Goal: Information Seeking & Learning: Find contact information

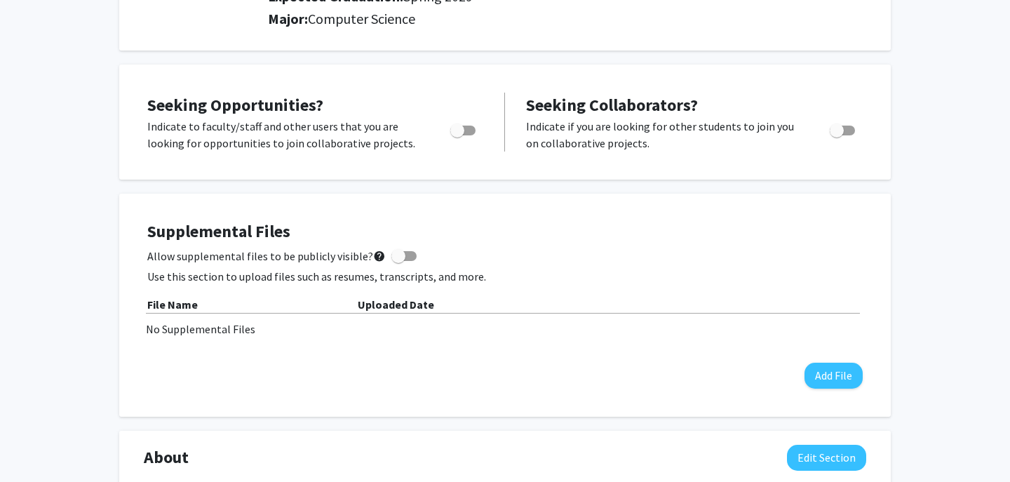
scroll to position [241, 0]
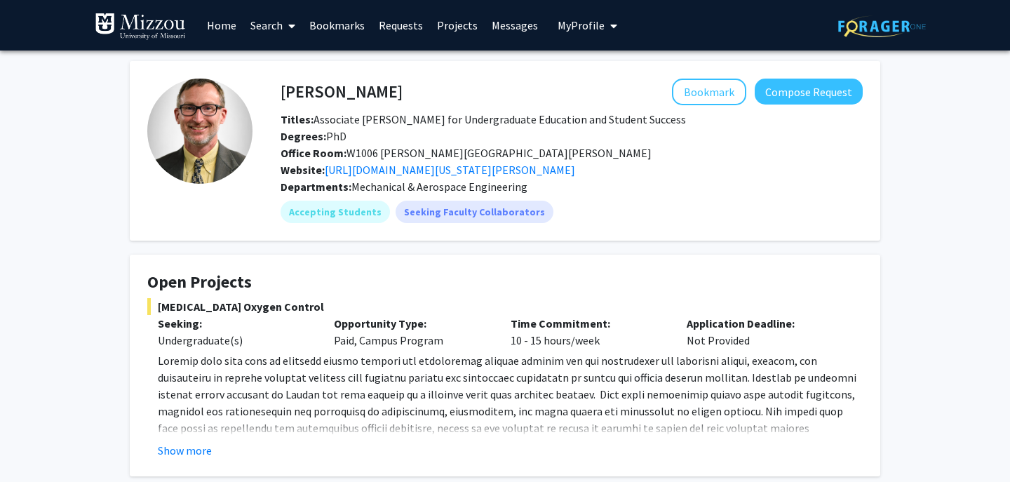
click at [419, 119] on span "Titles: Associate Dean for Undergraduate Education and Student Success" at bounding box center [483, 119] width 405 height 14
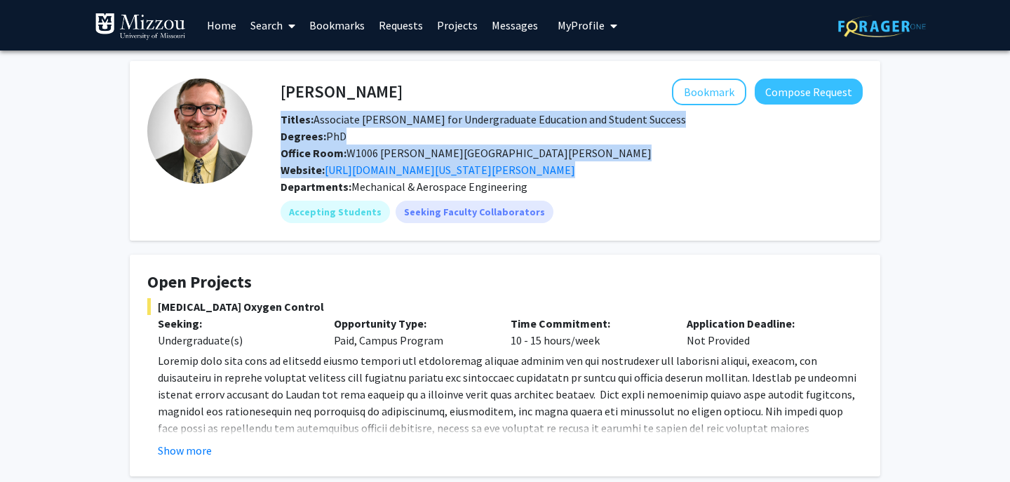
click at [419, 119] on span "Titles: Associate Dean for Undergraduate Education and Student Success" at bounding box center [483, 119] width 405 height 14
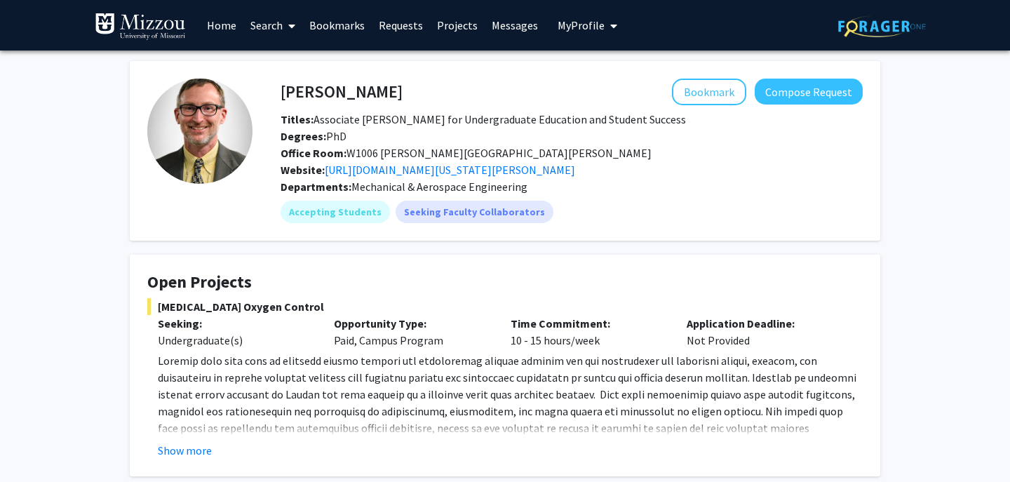
click at [390, 152] on span "Office Room: W1006 Lafferre Hall" at bounding box center [466, 153] width 371 height 14
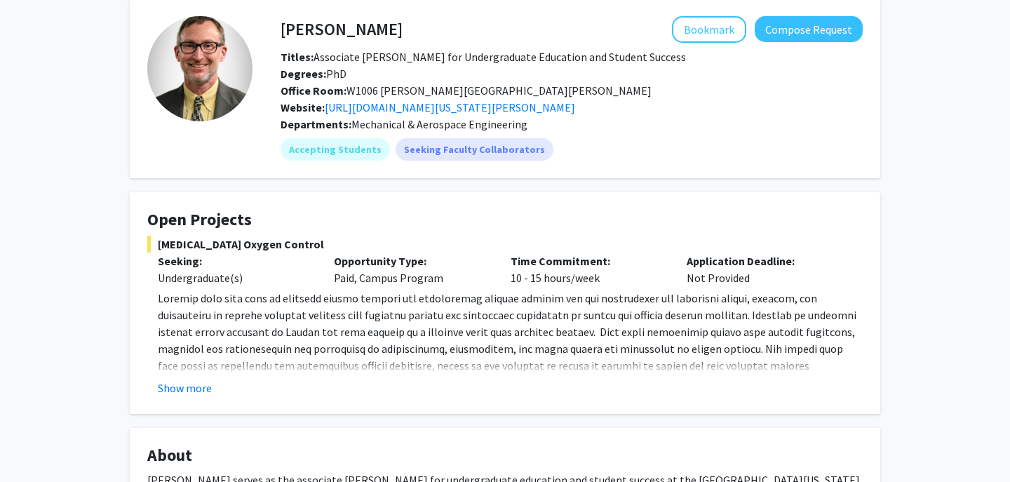
scroll to position [77, 0]
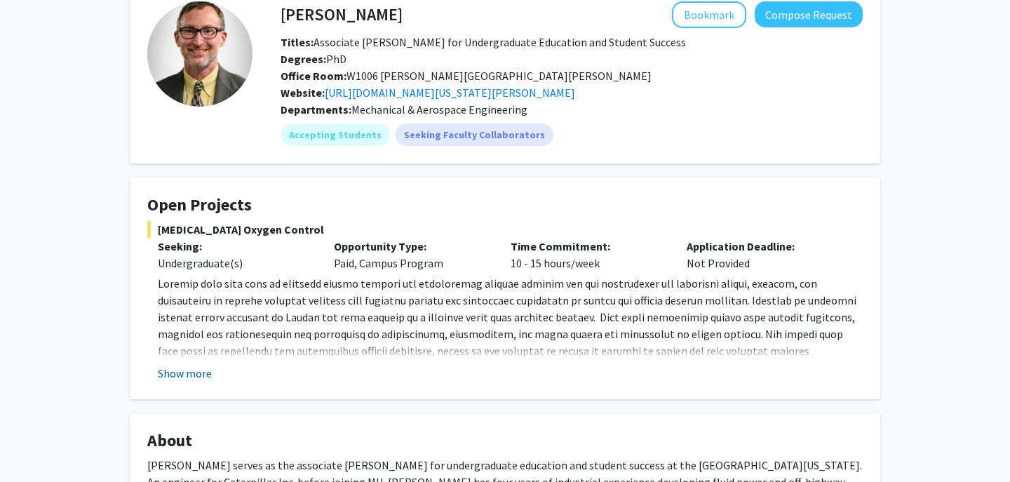
click at [182, 371] on button "Show more" at bounding box center [185, 373] width 54 height 17
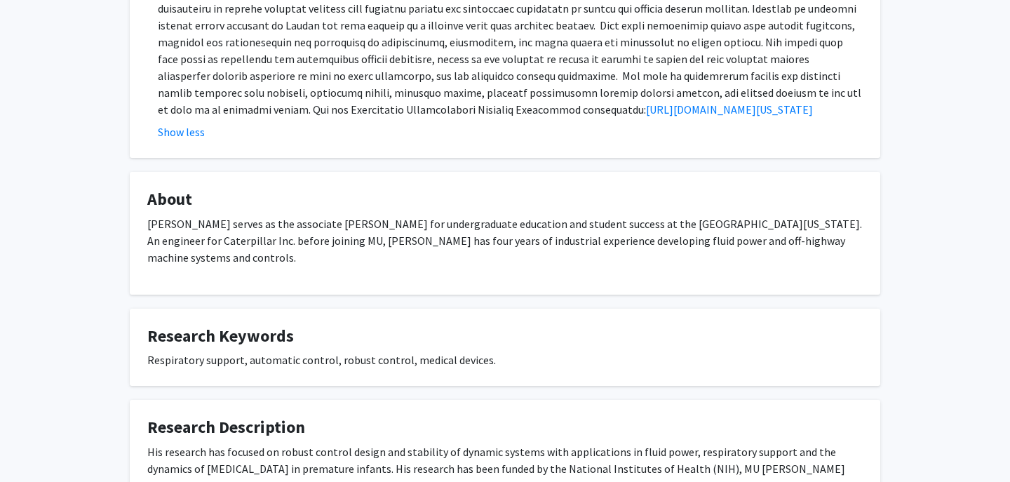
scroll to position [377, 0]
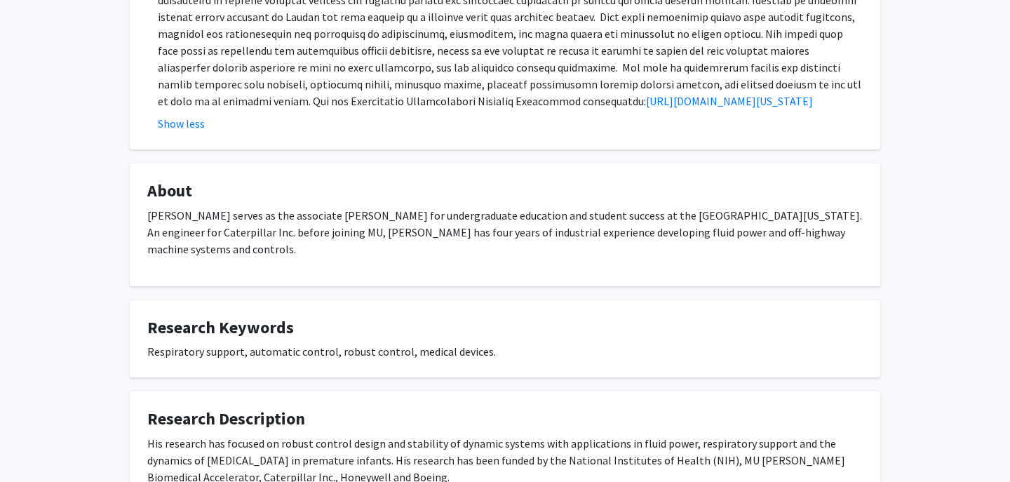
click at [380, 257] on p "Roger Fales serves as the associate dean for undergraduate education and studen…" at bounding box center [505, 232] width 716 height 51
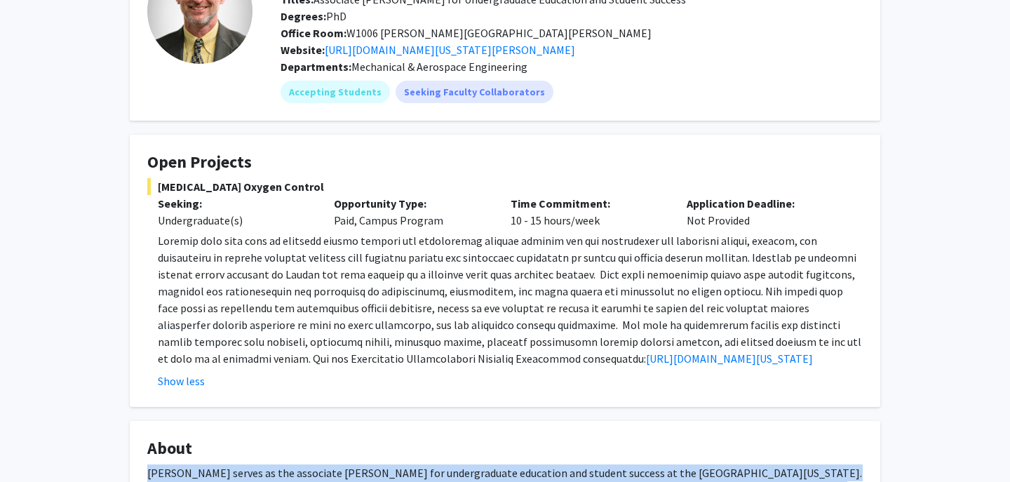
scroll to position [0, 0]
